Goal: Task Accomplishment & Management: Complete application form

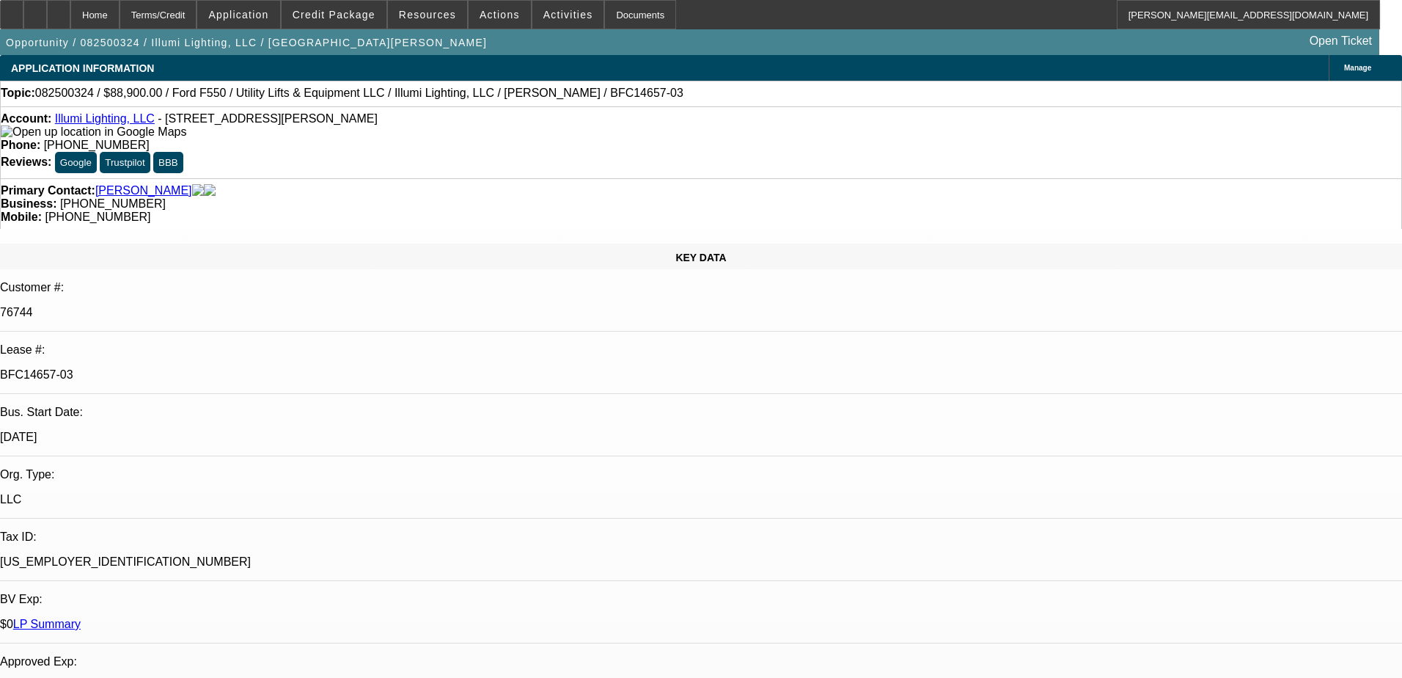
select select "0"
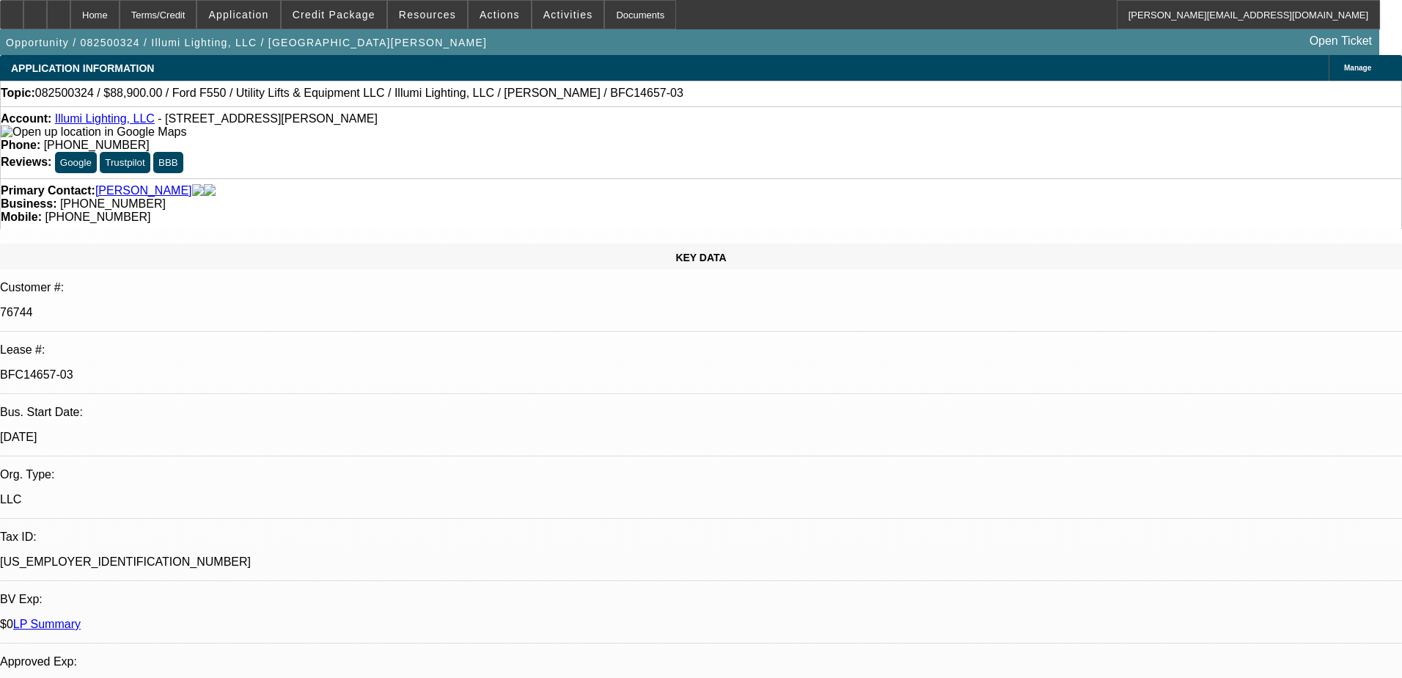
select select "0"
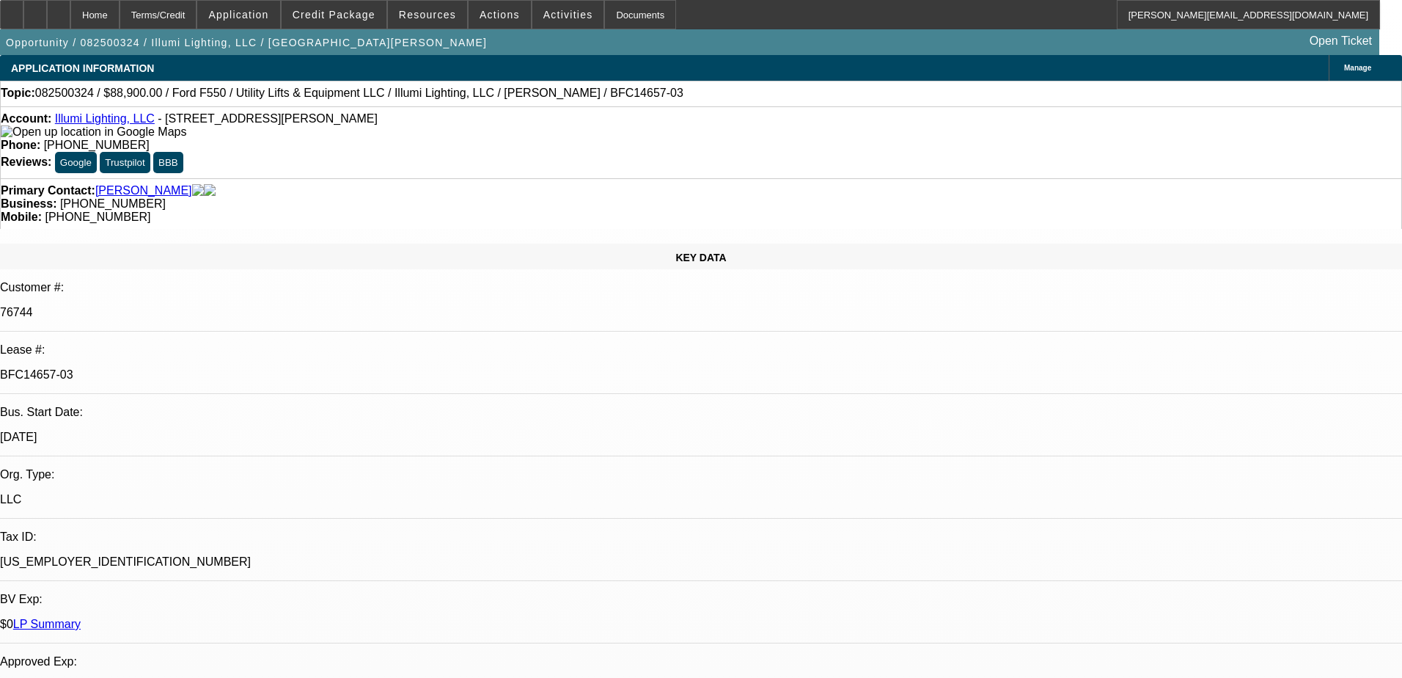
select select "0"
select select "1"
select select "3"
select select "6"
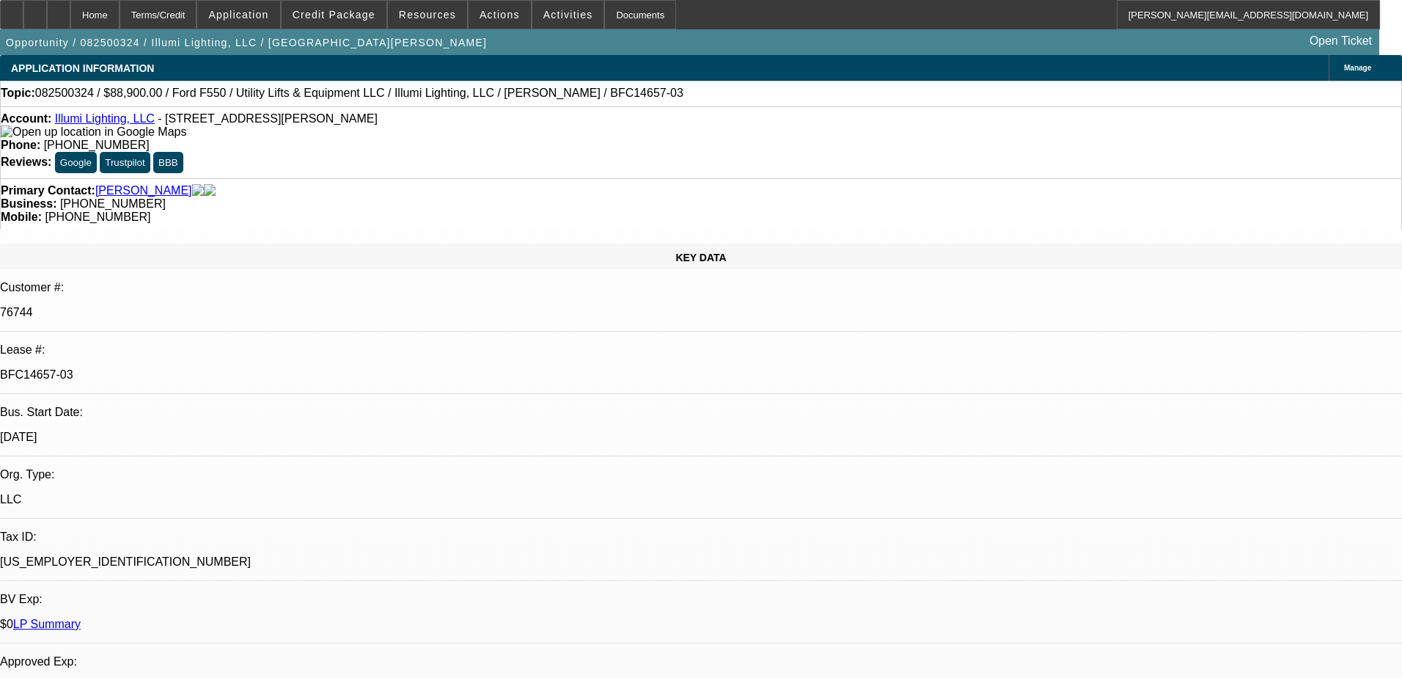
select select "1"
select select "3"
select select "6"
select select "1"
select select "3"
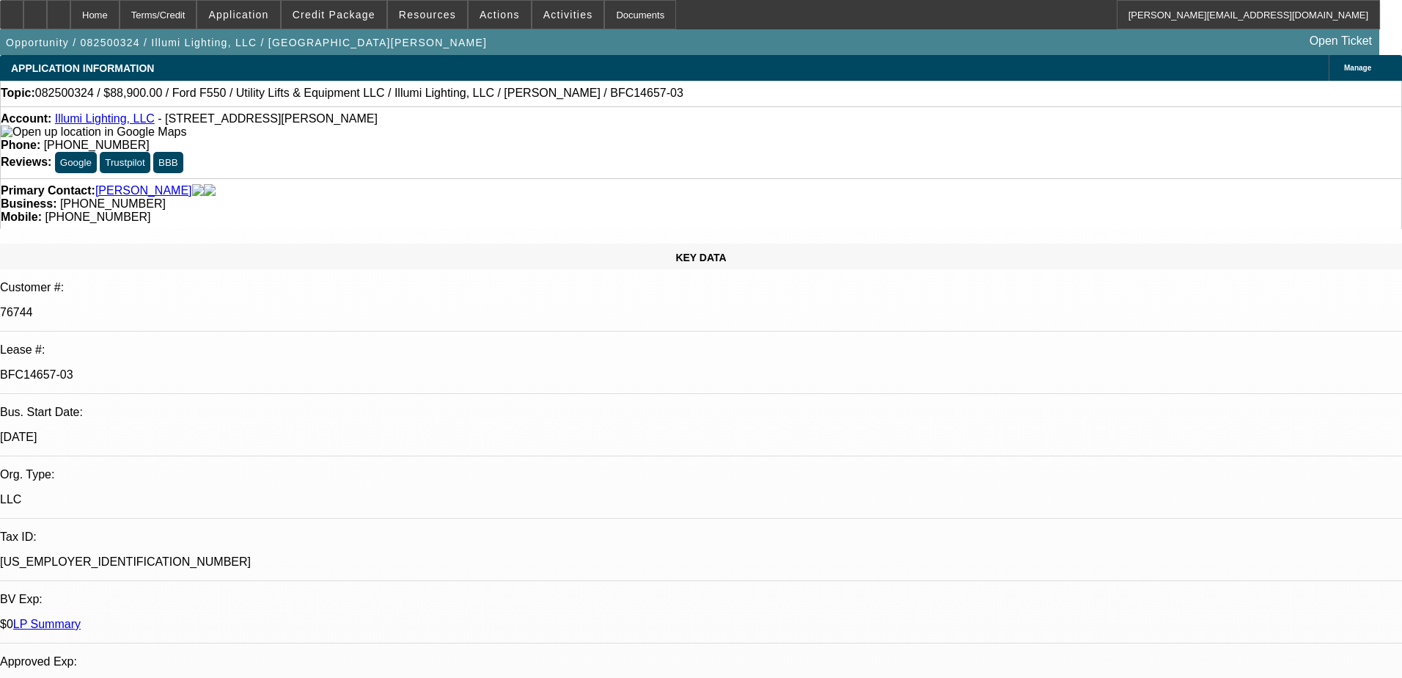
select select "6"
select select "1"
select select "3"
select select "6"
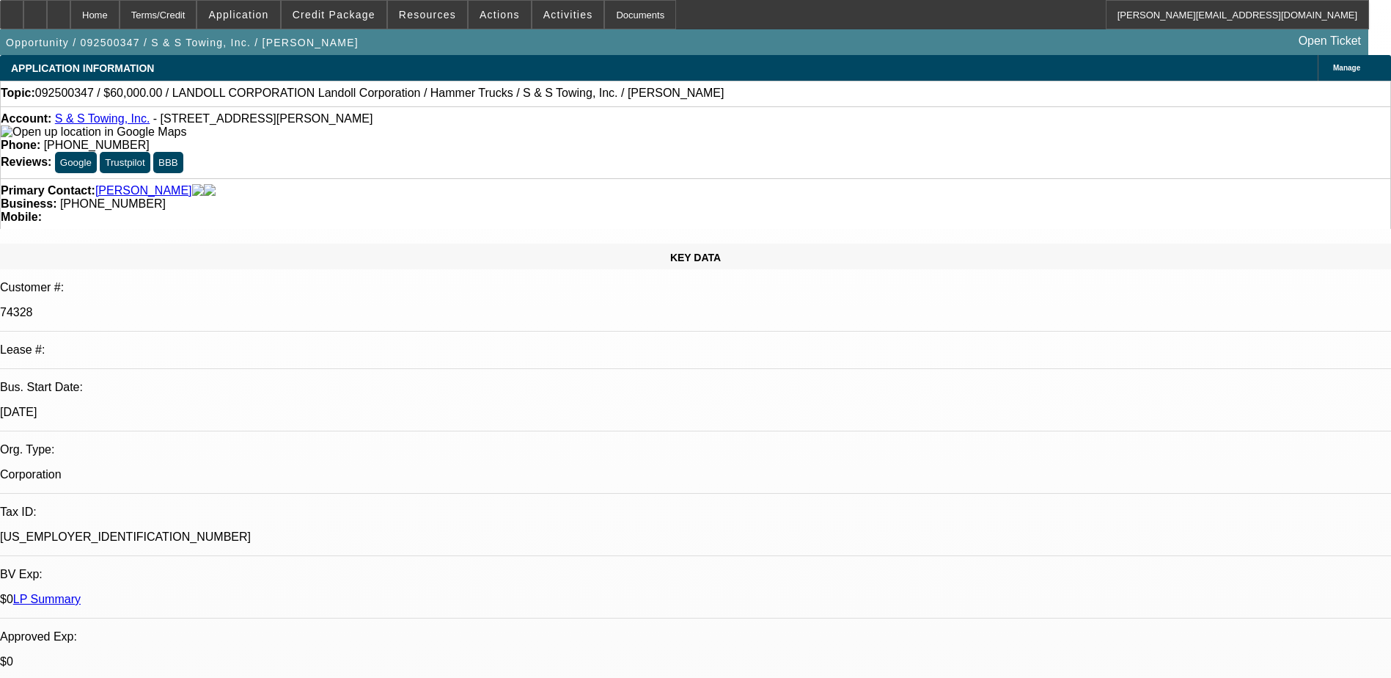
select select "0"
select select "2"
select select "0"
select select "6"
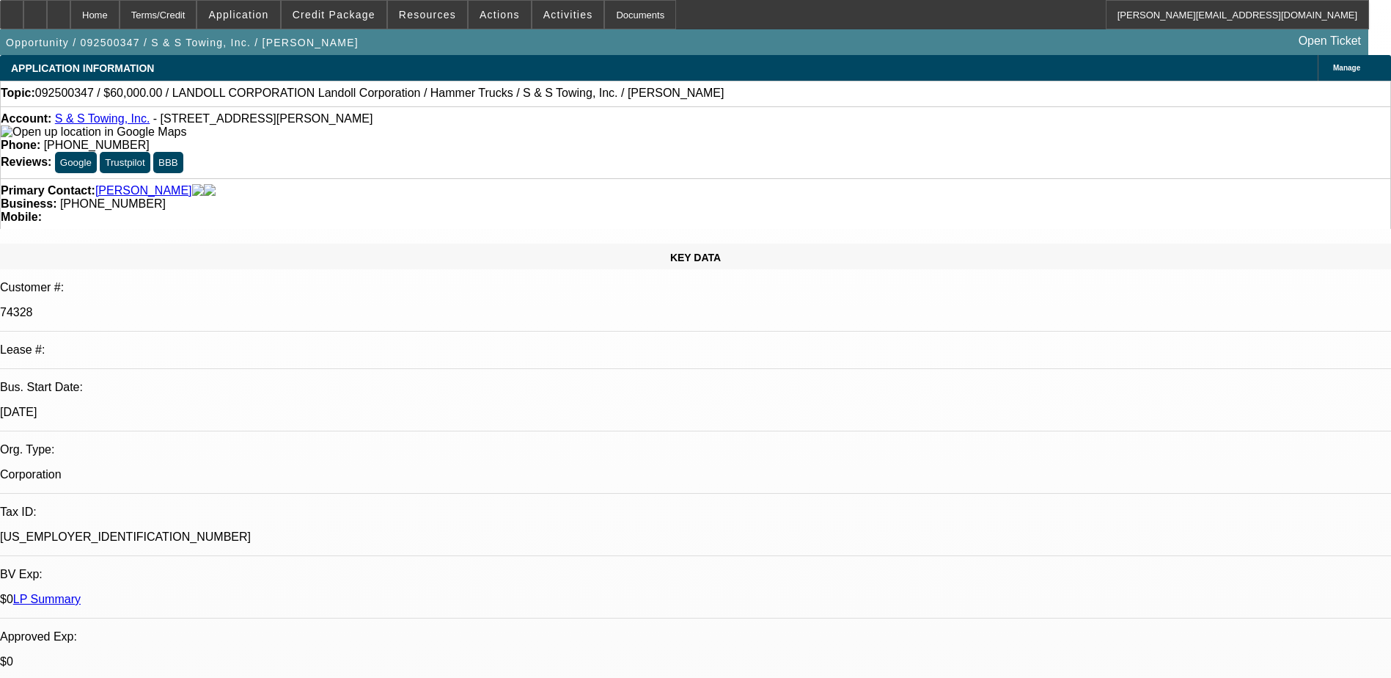
select select "0"
select select "2"
select select "0"
select select "6"
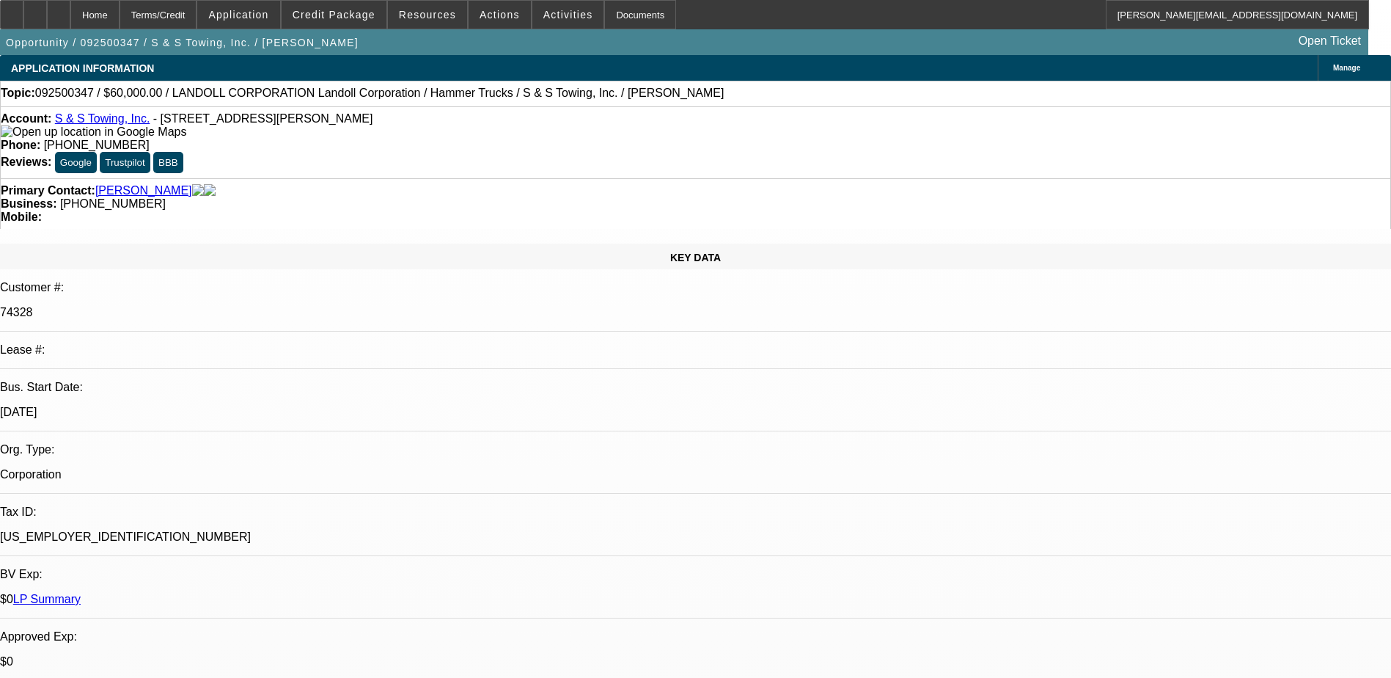
select select "0"
select select "2"
select select "0"
select select "6"
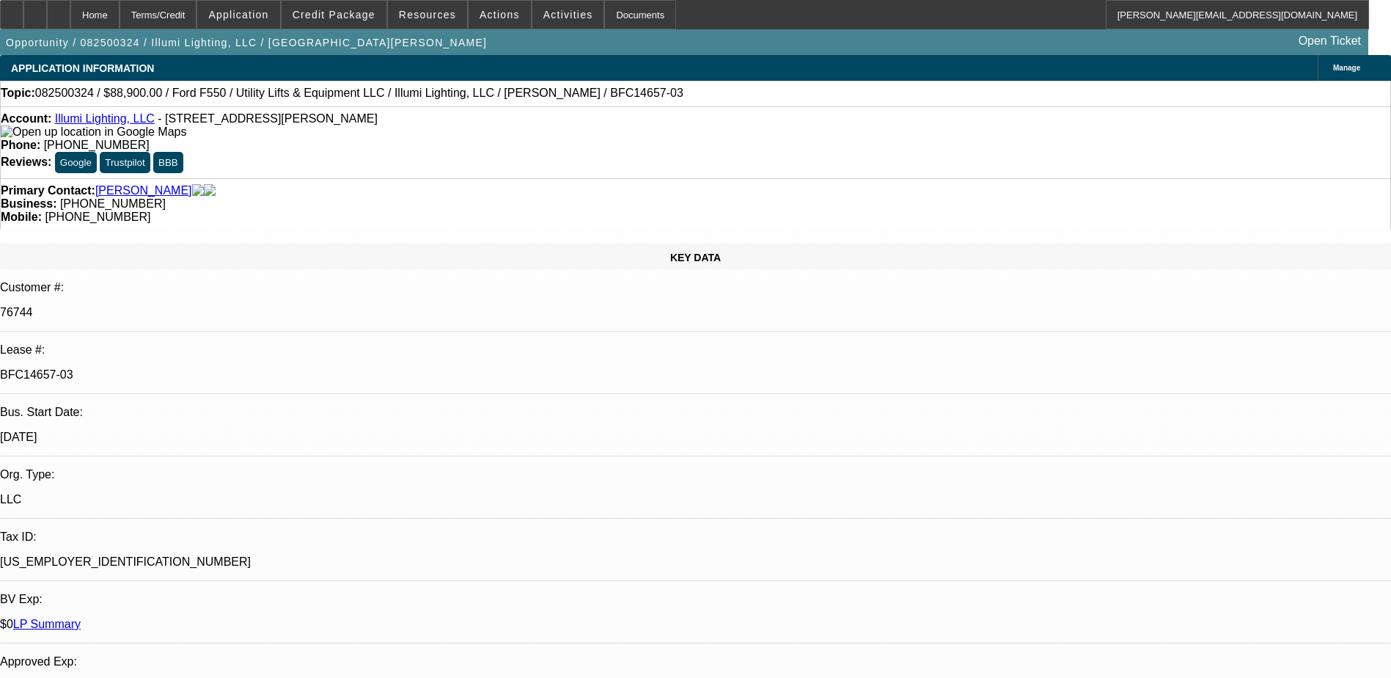
select select "0"
select select "3"
select select "0"
select select "6"
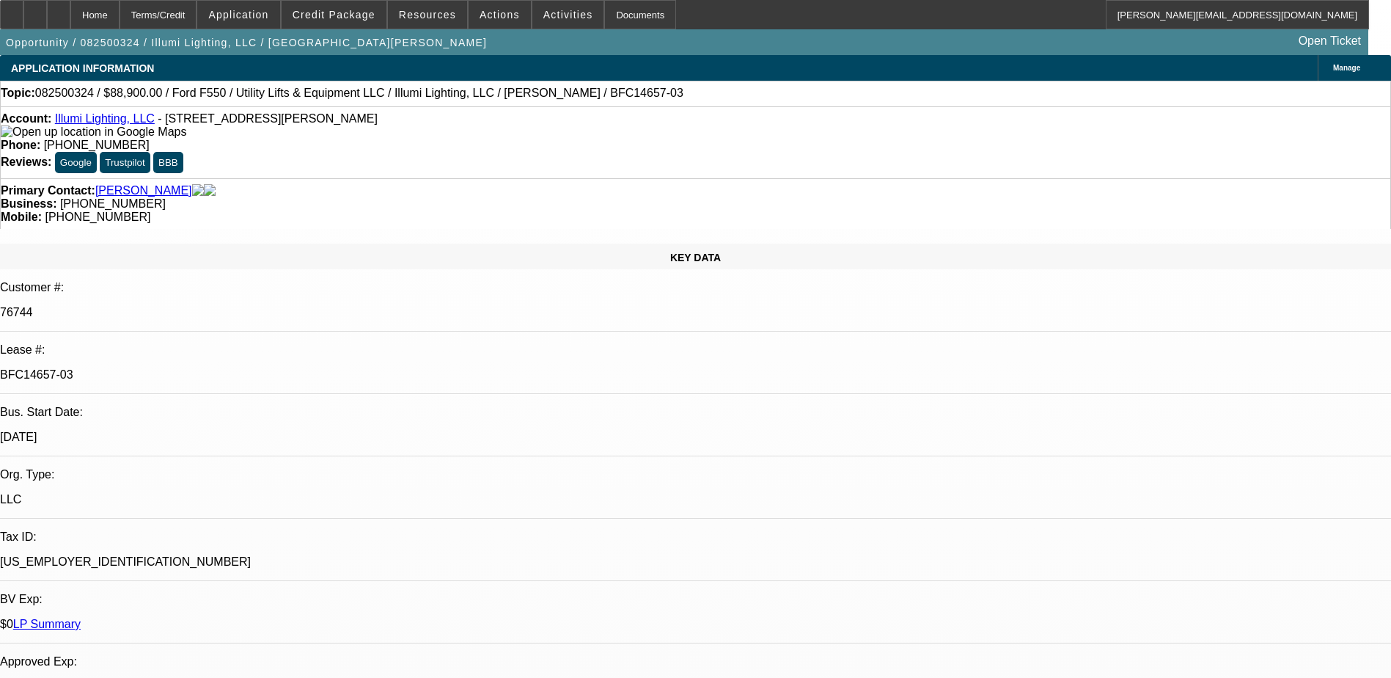
select select "0"
select select "3"
select select "0"
select select "6"
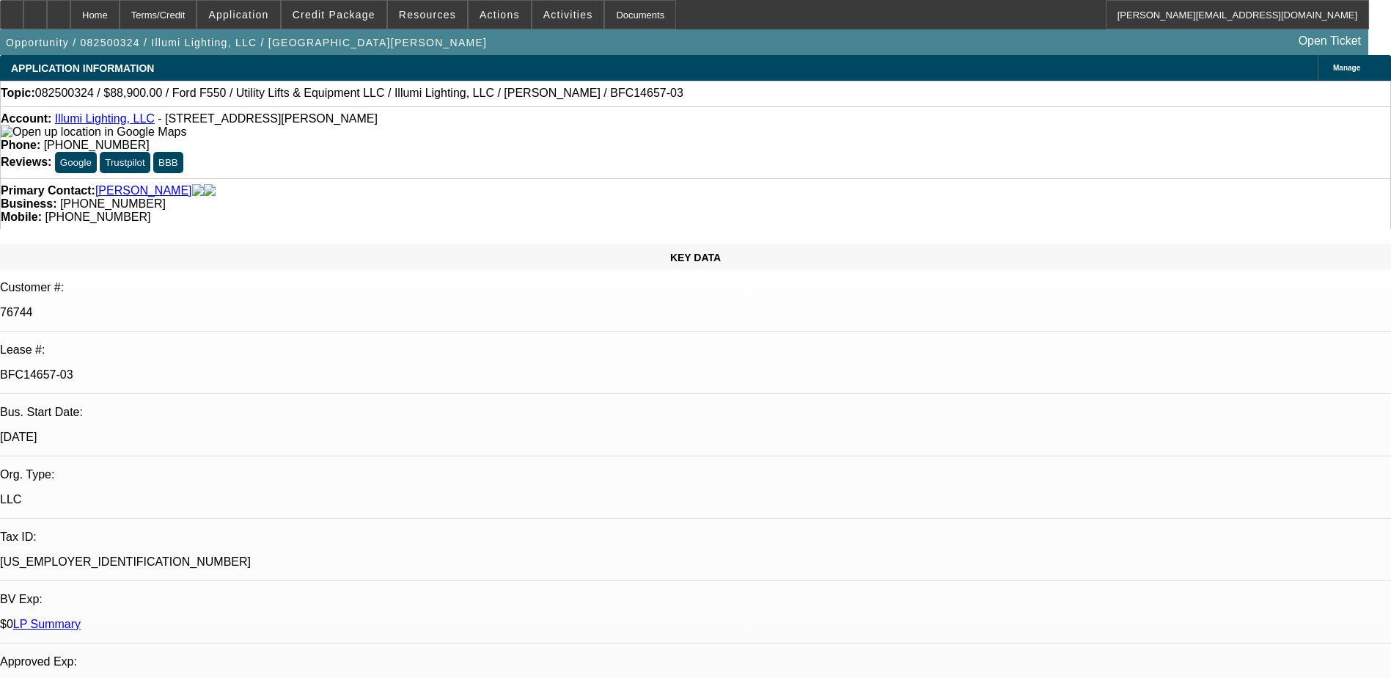
select select "0"
select select "3"
select select "0"
select select "6"
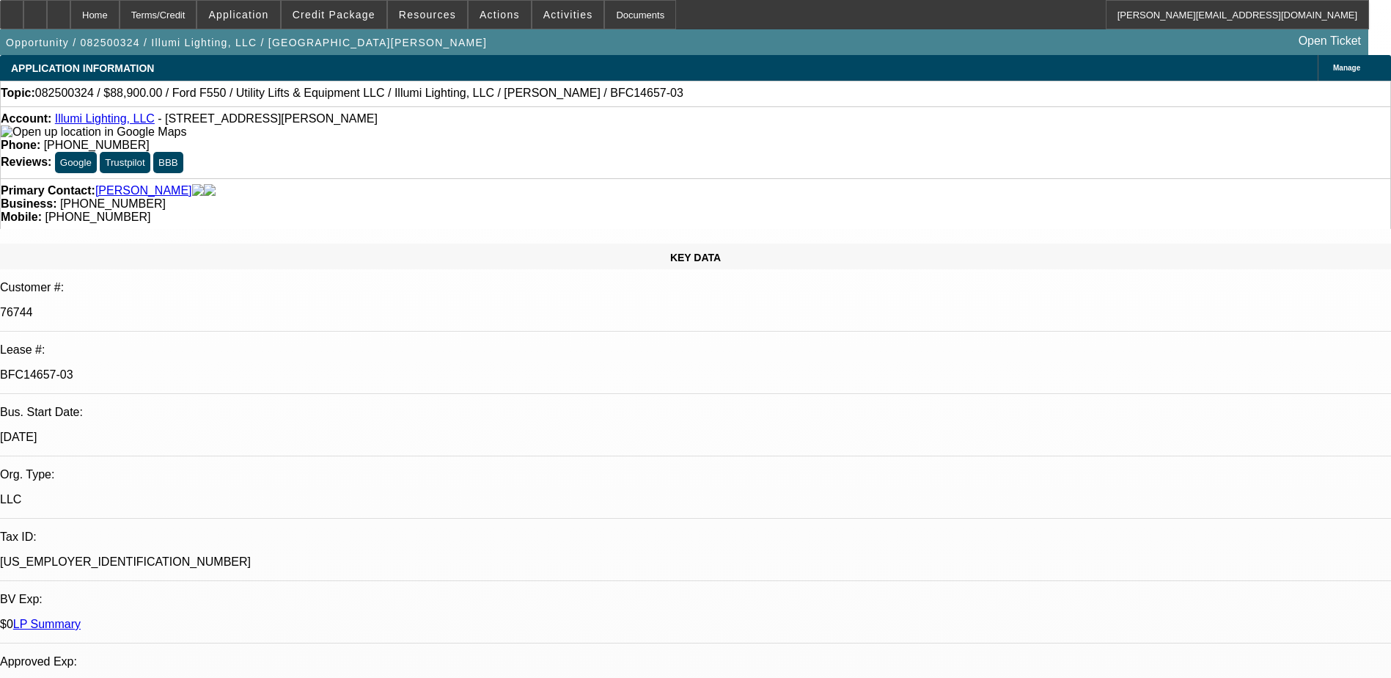
select select "0"
select select "3"
select select "0"
select select "6"
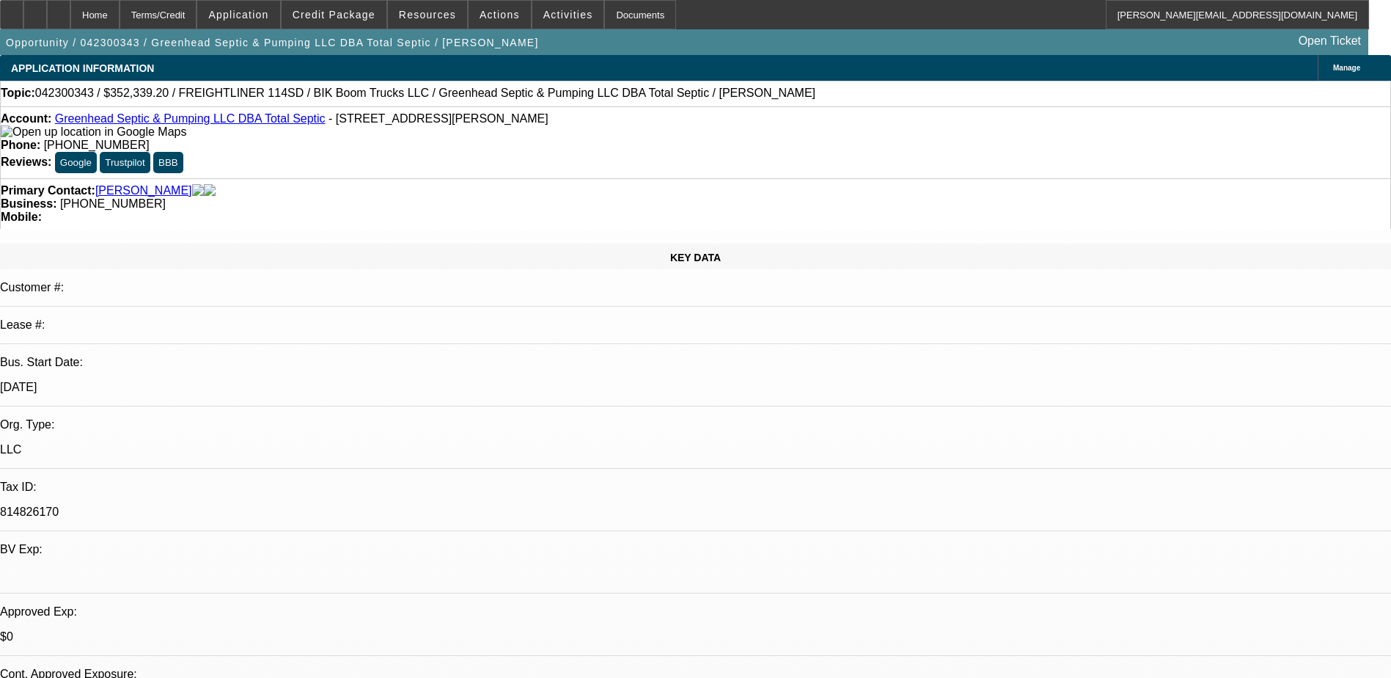
select select "0.1"
select select "0"
select select "0.1"
select select "2"
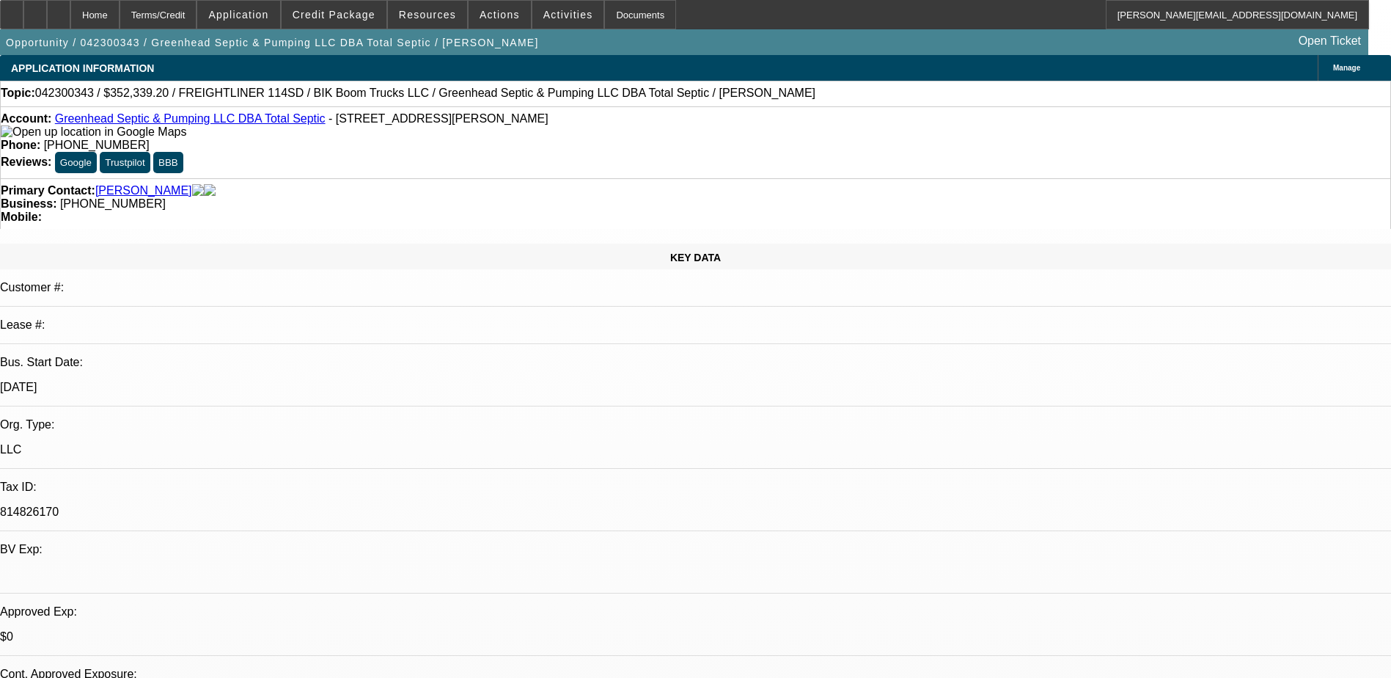
select select "0"
select select "0.1"
select select "2"
select select "0"
select select "0.1"
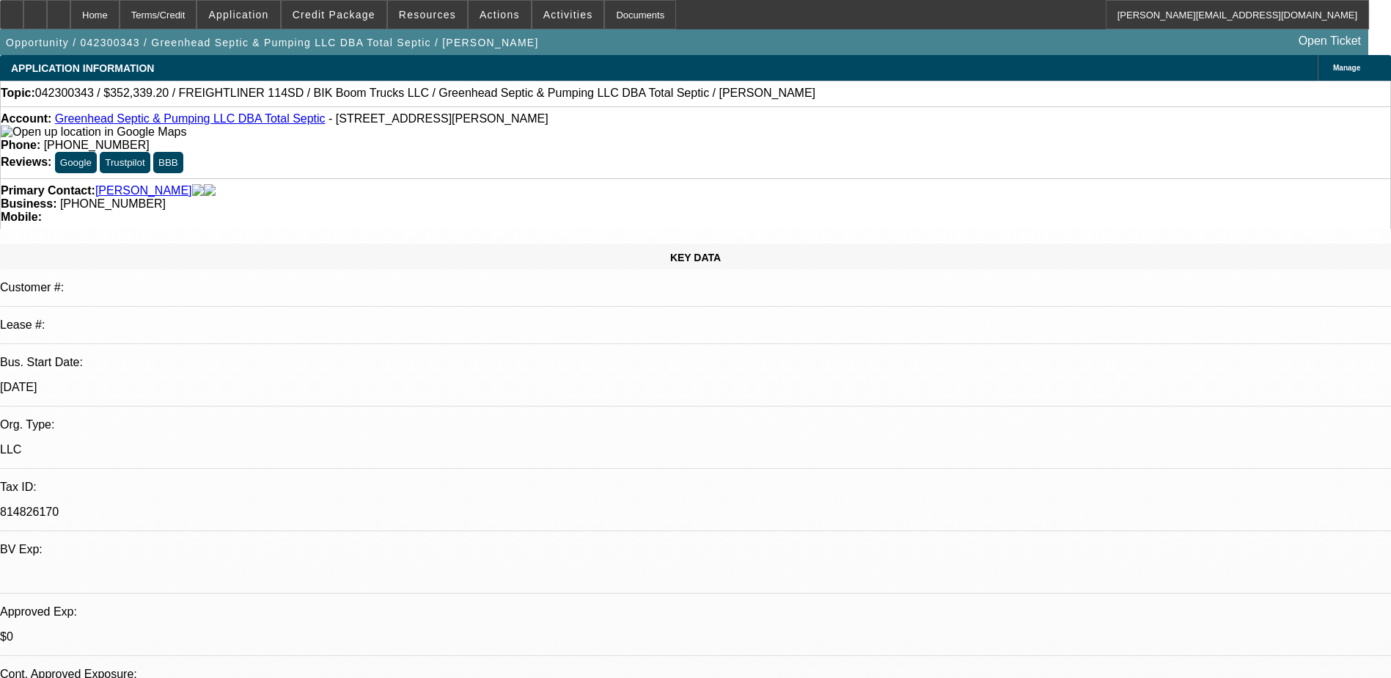
select select "2"
select select "0.2"
select select "1"
select select "6"
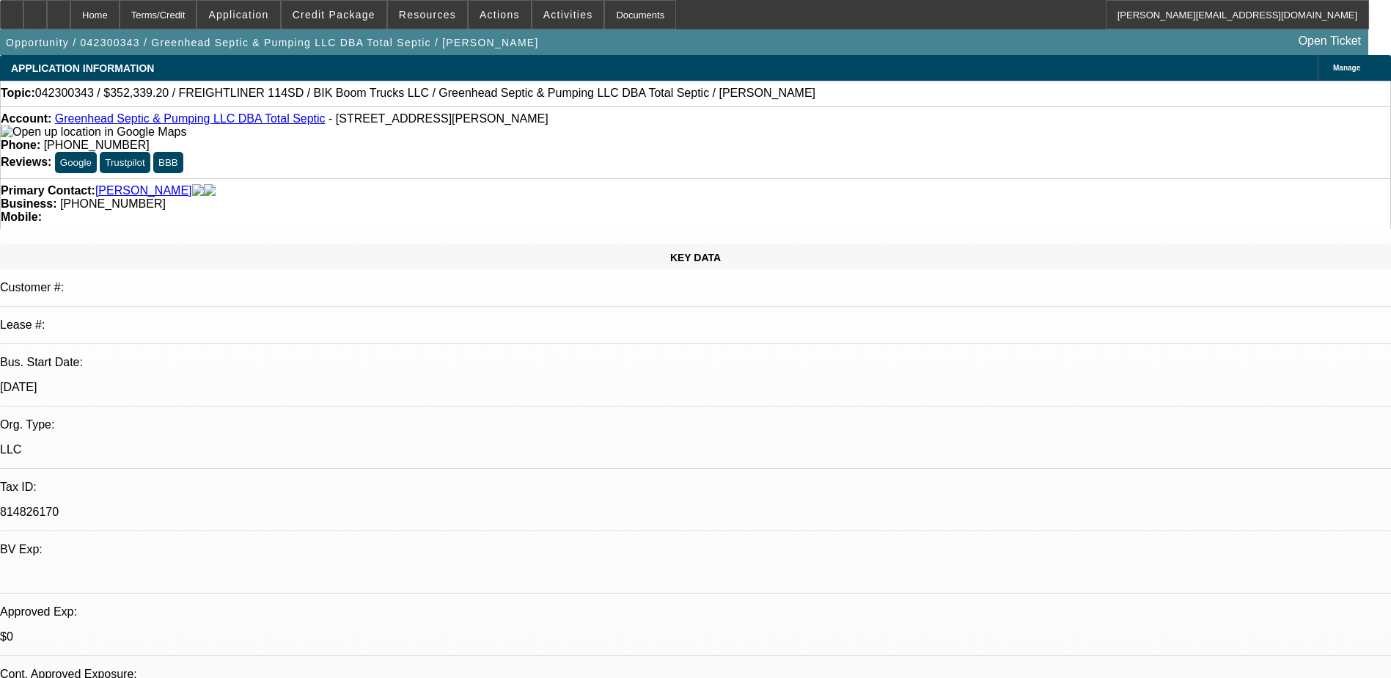
select select "1"
select select "2"
select select "6"
select select "1"
select select "2"
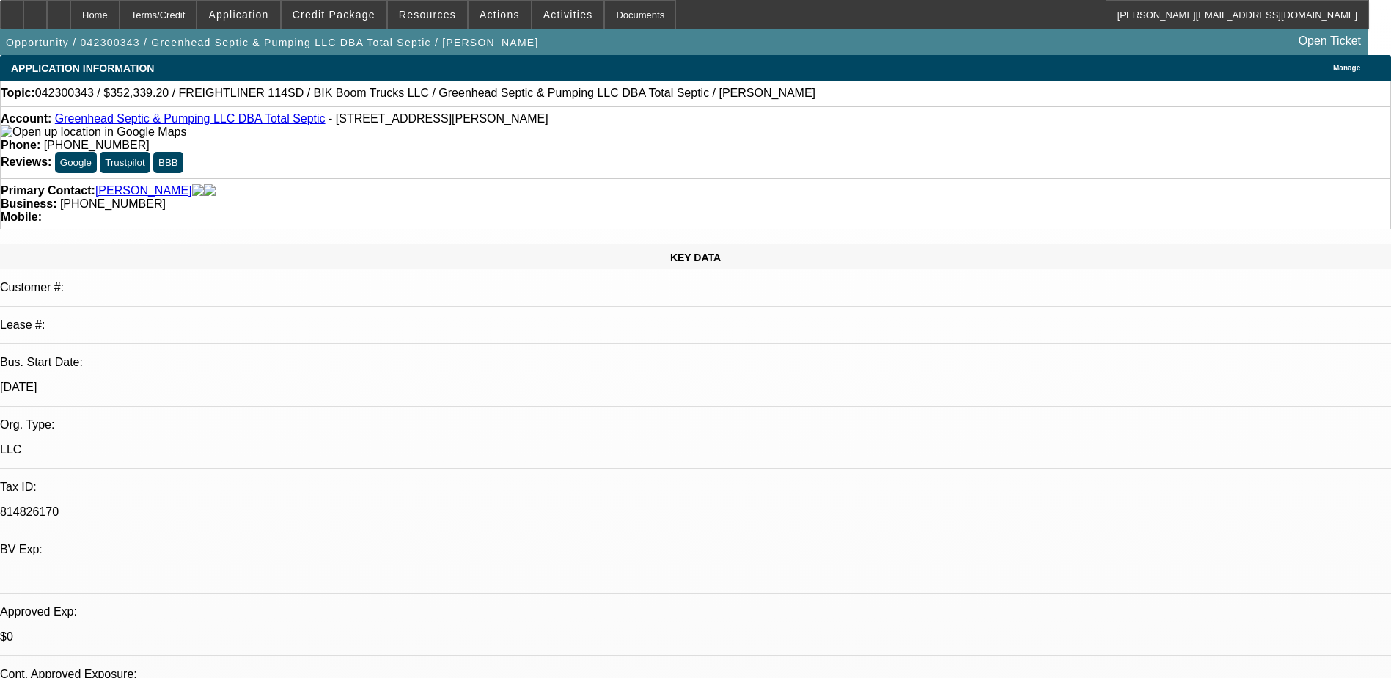
select select "6"
select select "1"
select select "2"
select select "17"
